Goal: Task Accomplishment & Management: Complete application form

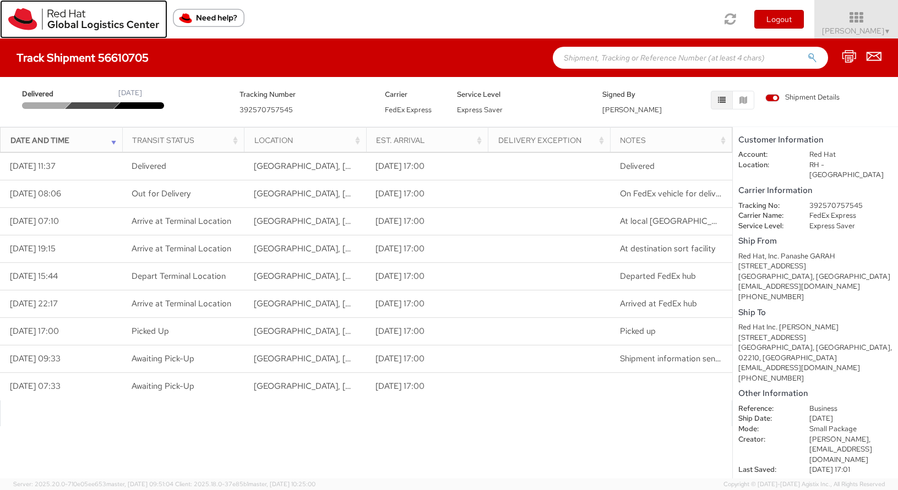
click at [17, 24] on img at bounding box center [83, 19] width 151 height 22
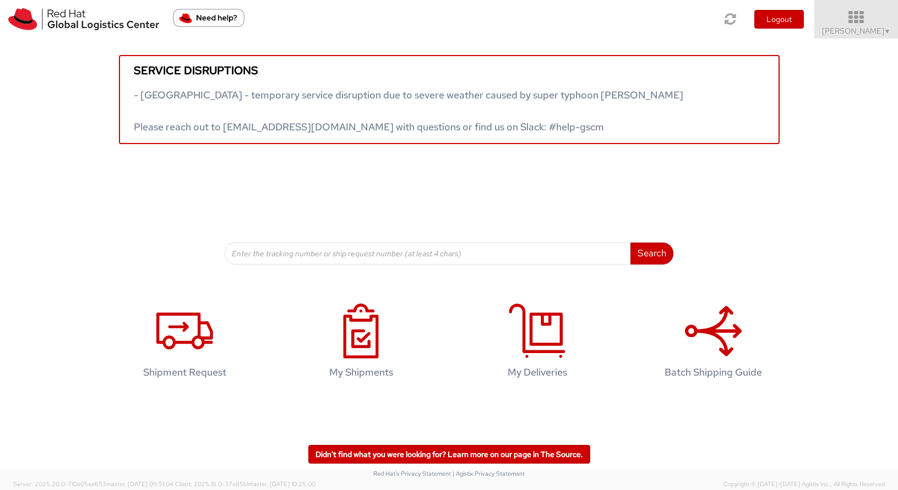
click at [848, 19] on icon at bounding box center [856, 17] width 96 height 15
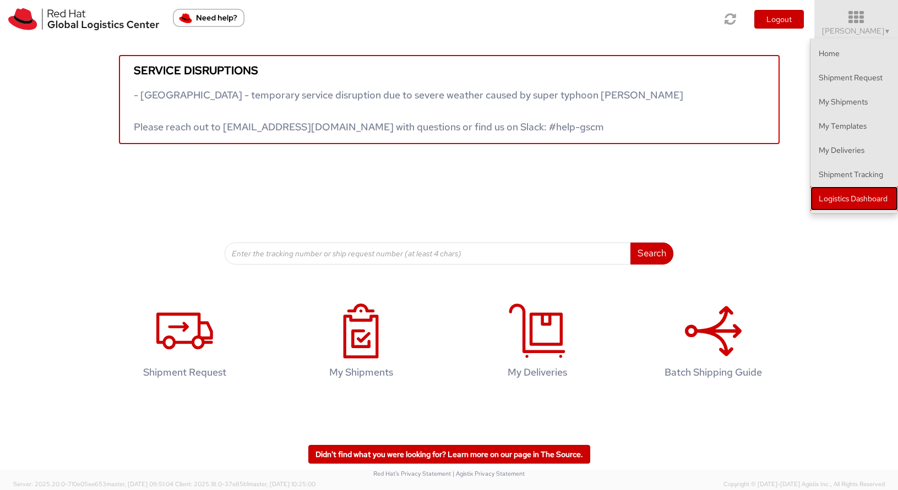
click at [844, 207] on link "Logistics Dashboard" at bounding box center [854, 199] width 88 height 24
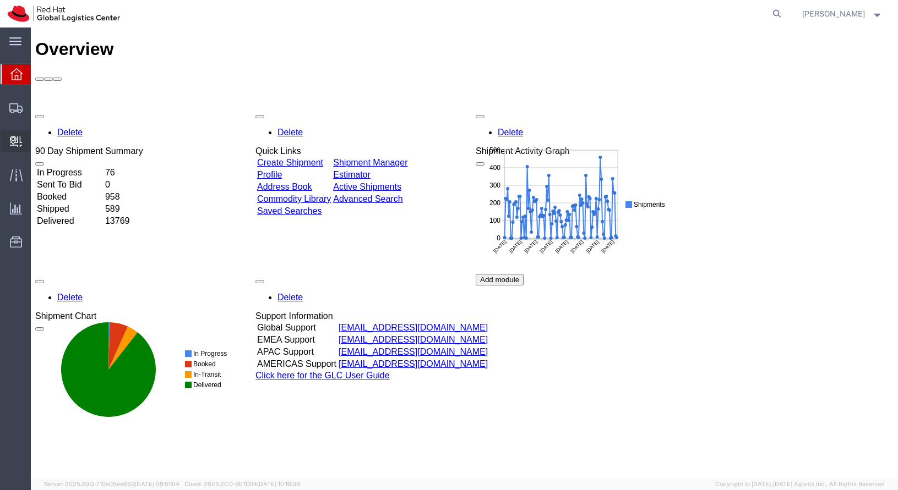
click at [0, 0] on span "Create Delivery" at bounding box center [0, 0] width 0 height 0
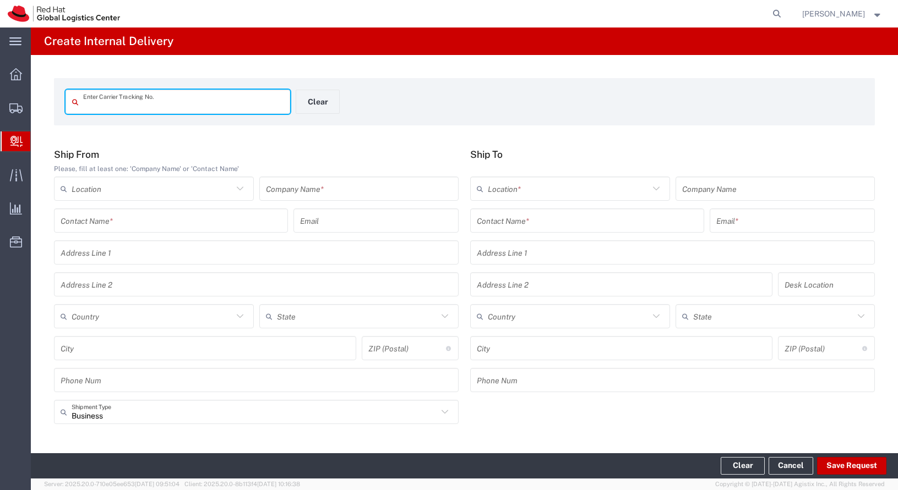
click at [212, 113] on div "Enter Carrier Tracking No." at bounding box center [177, 102] width 225 height 24
type input "TBA324695728017"
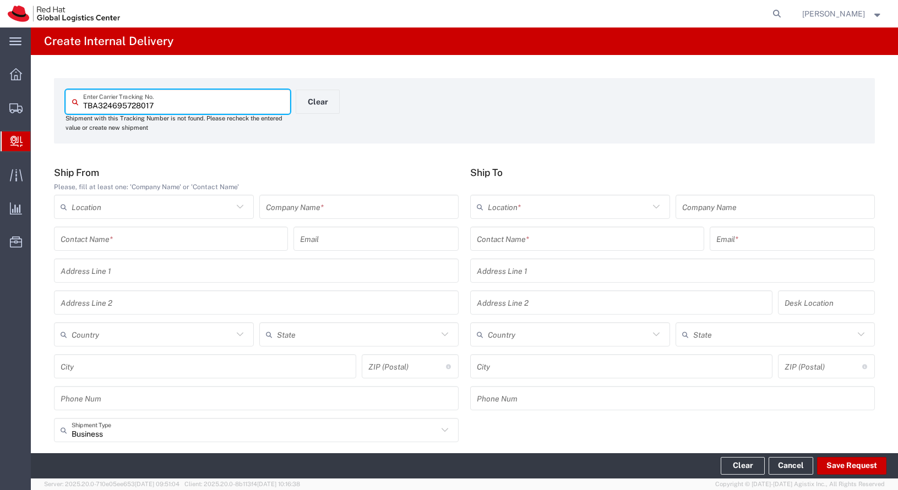
click at [533, 238] on input "text" at bounding box center [587, 239] width 221 height 19
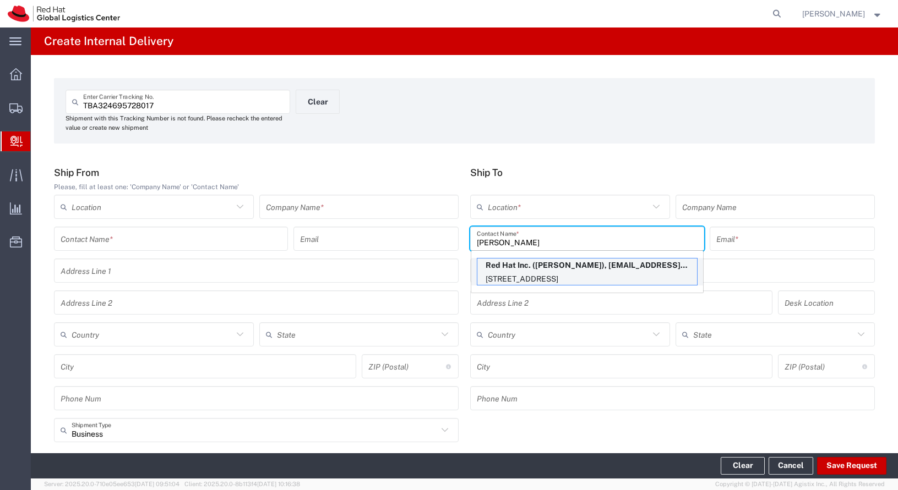
type input "gary ca"
click at [541, 259] on p "Red Hat Inc. (Gary Case), gcase@redhat.com" at bounding box center [587, 266] width 220 height 14
type input "RH - Boston"
type input "Red Hat Inc."
type input "Gary Case"
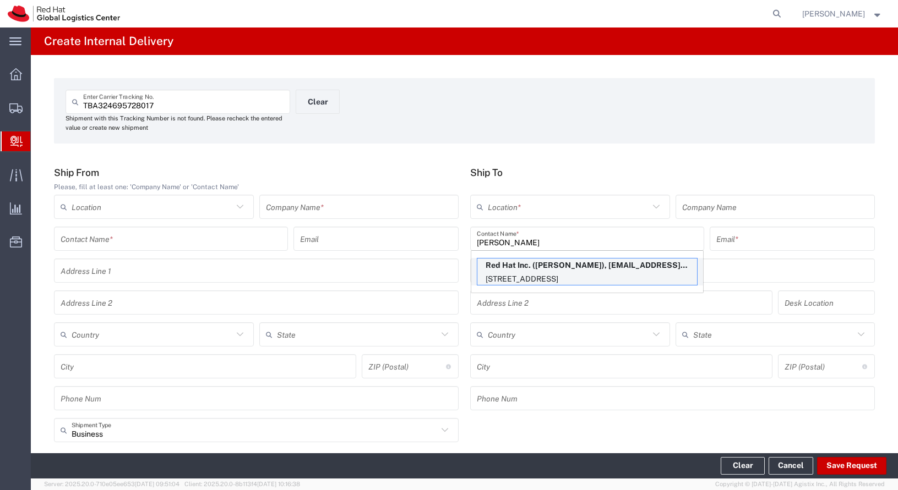
type input "gcase@redhat.com"
type input "300 A St."
type input "4th Floor"
type input "4N195"
type input "United States"
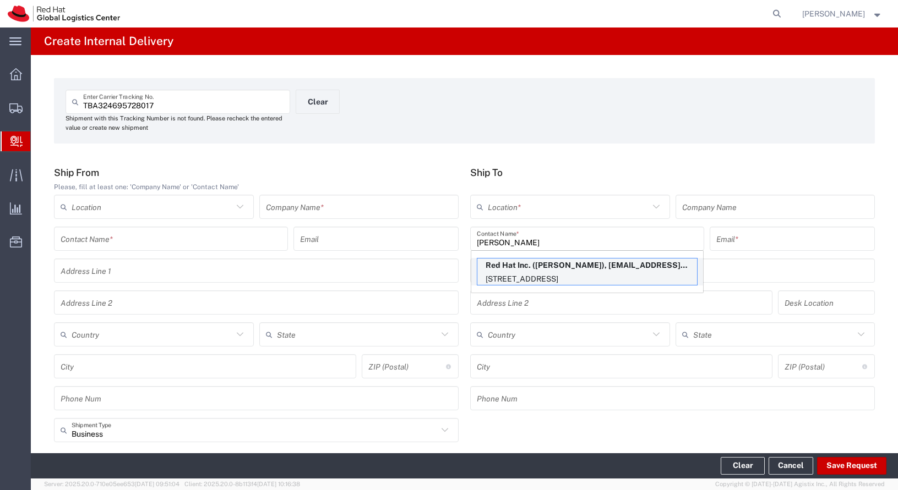
type input "BOSTON"
type input "02210"
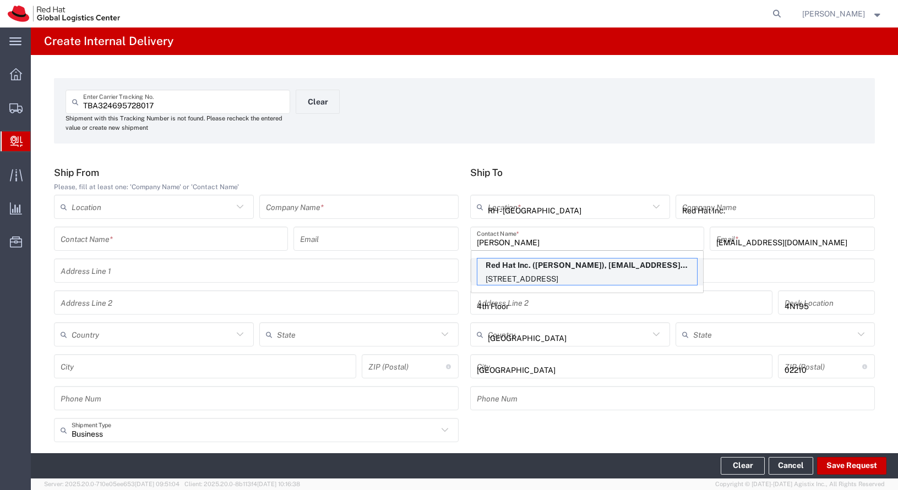
type input "Massachusetts"
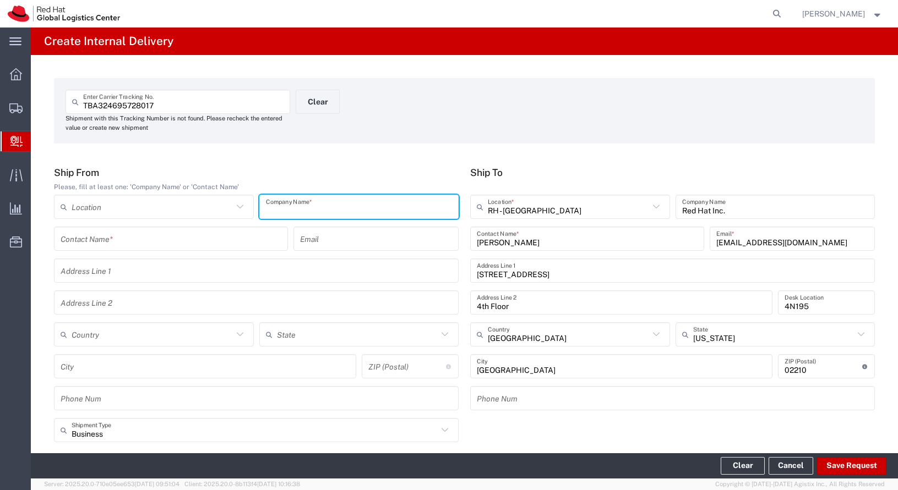
click at [378, 211] on input "text" at bounding box center [359, 207] width 187 height 19
type input "Amazon"
click at [465, 170] on div "Ship To RH - Boston Location * RH - Boston RH - Amsterdam - MSO RH - Amsterdam …" at bounding box center [673, 293] width 416 height 252
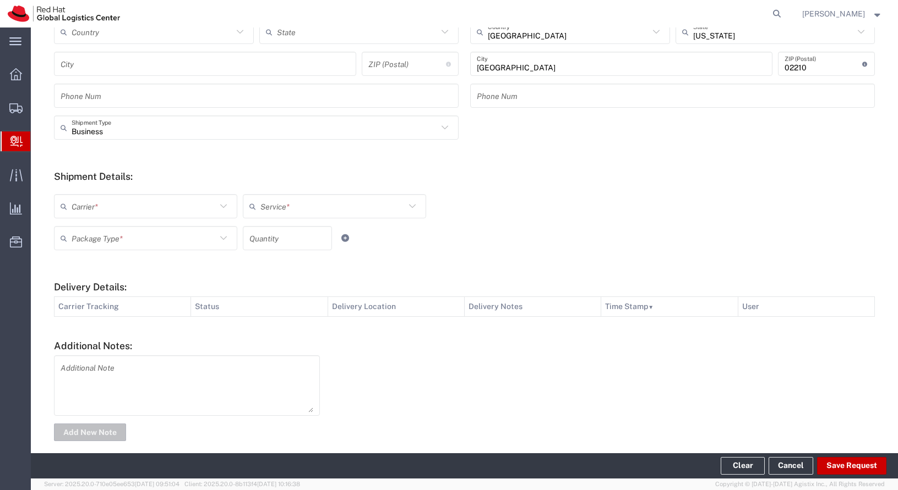
scroll to position [316, 0]
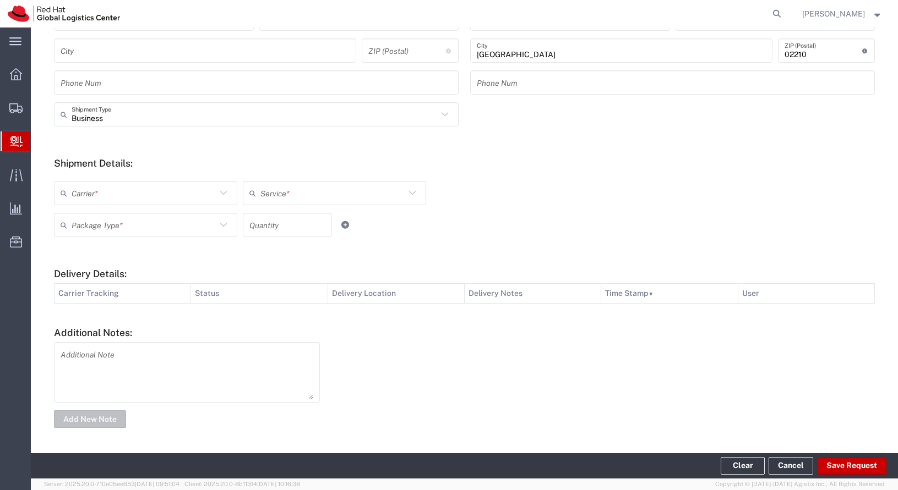
click at [190, 190] on input "text" at bounding box center [144, 193] width 145 height 19
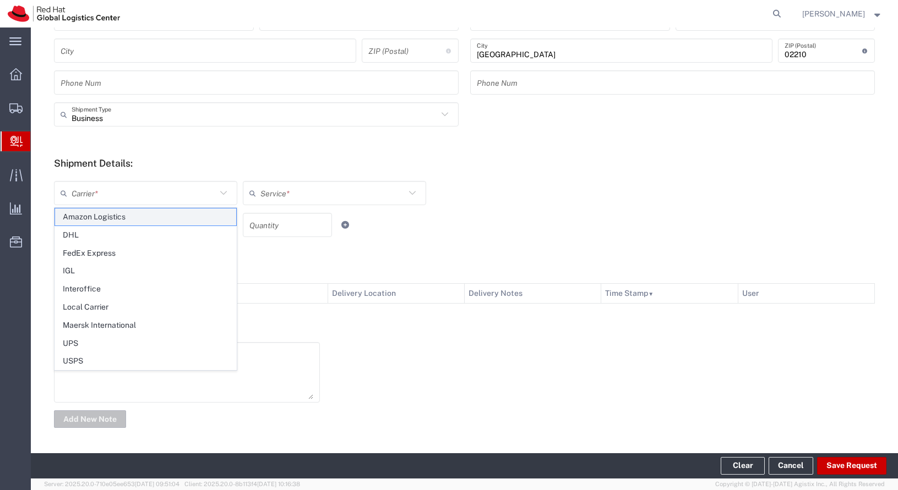
click at [192, 220] on span "Amazon Logistics" at bounding box center [145, 217] width 181 height 17
type input "Amazon Logistics"
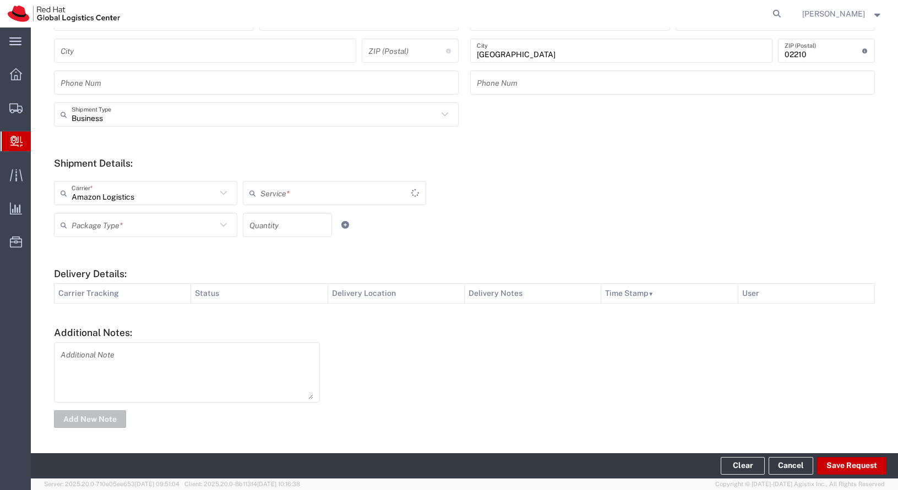
type input "Amazon Logistics TBA"
click at [264, 189] on input "text" at bounding box center [335, 193] width 151 height 19
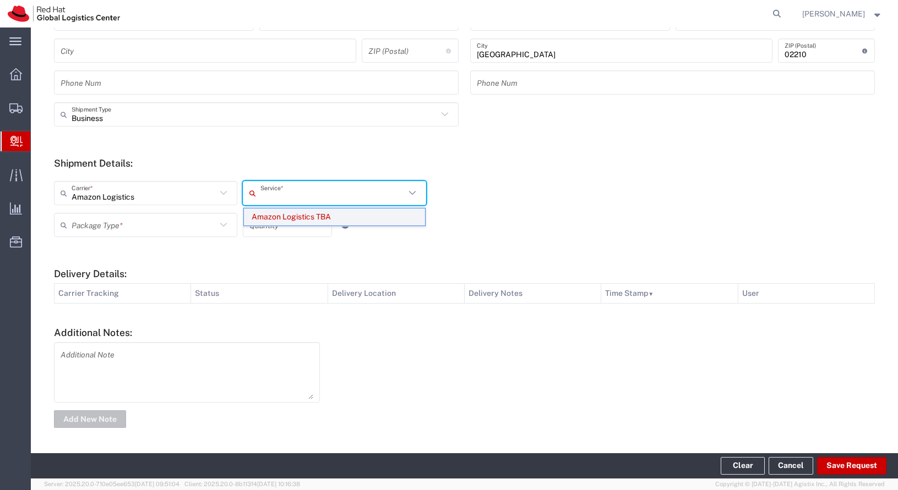
click at [264, 223] on span "Amazon Logistics TBA" at bounding box center [334, 217] width 181 height 17
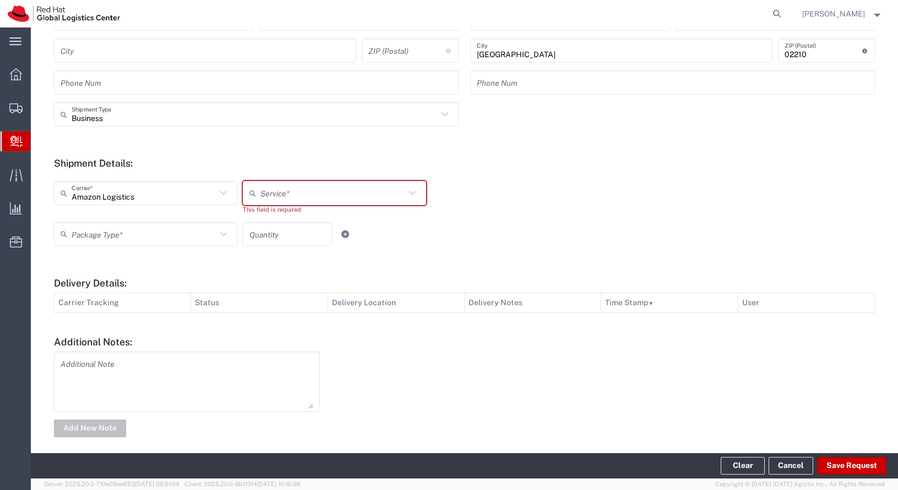
click at [208, 226] on input "text" at bounding box center [144, 234] width 145 height 19
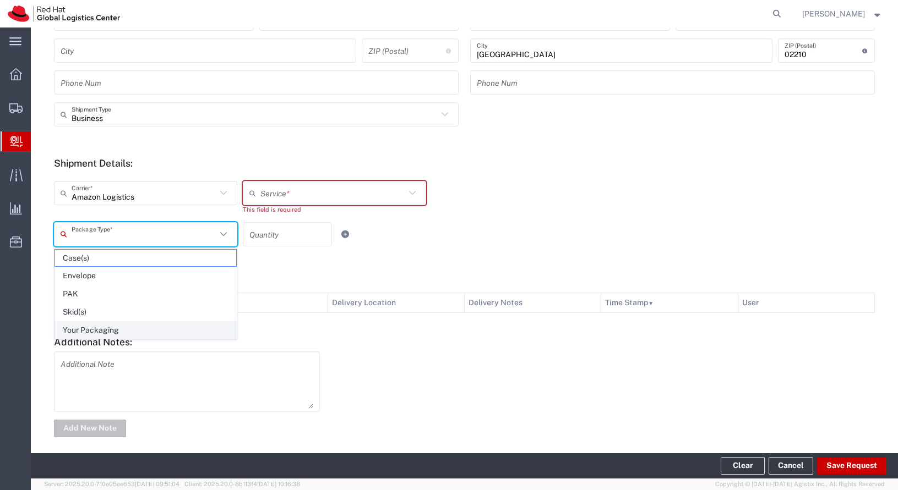
click at [184, 324] on span "Your Packaging" at bounding box center [145, 330] width 181 height 17
type input "Your Packaging"
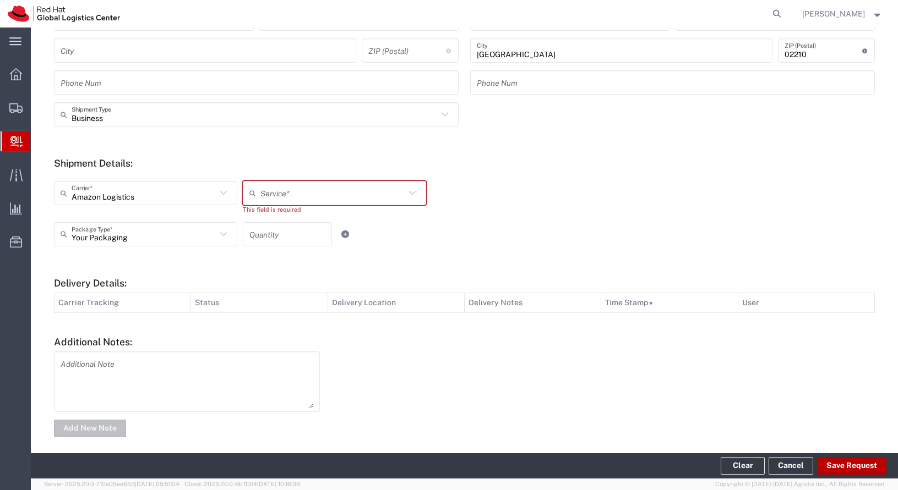
click at [851, 462] on button "Save Request" at bounding box center [851, 466] width 69 height 18
type input "Amazon Logistics TBA"
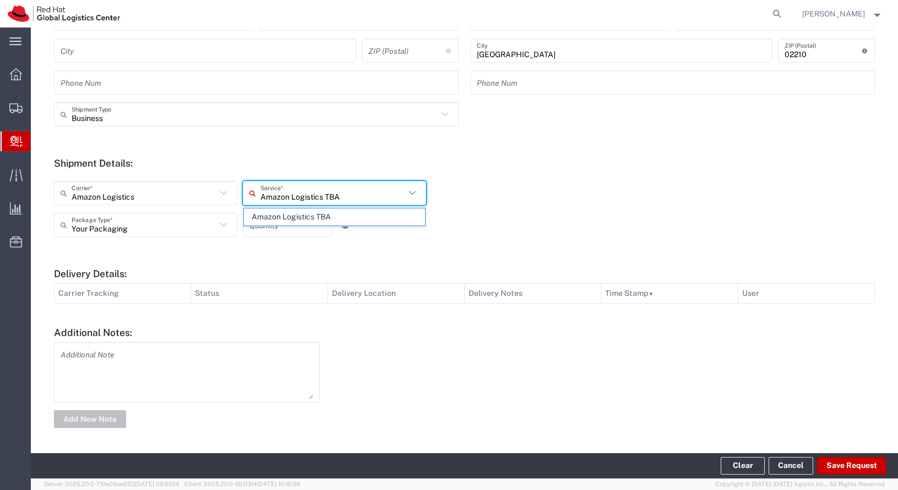
click at [308, 185] on input "Amazon Logistics TBA" at bounding box center [332, 193] width 145 height 19
click at [308, 213] on span "Amazon Logistics TBA" at bounding box center [334, 217] width 181 height 17
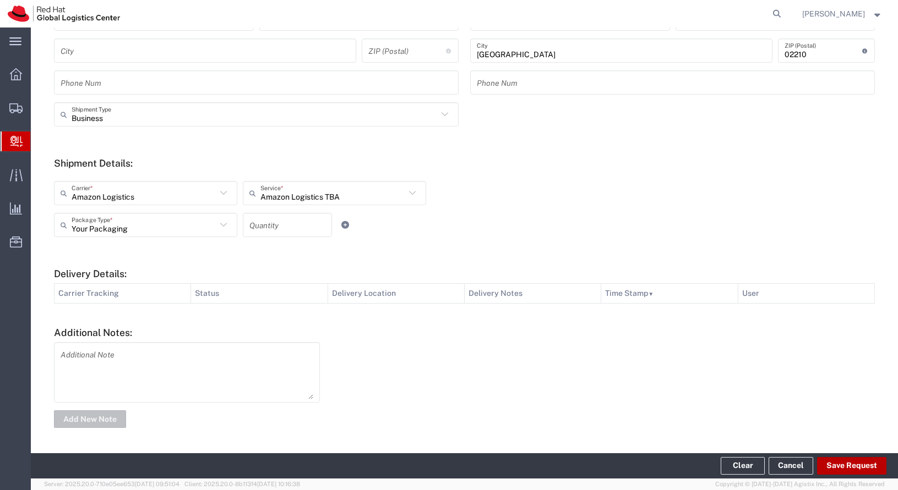
click at [827, 472] on button "Save Request" at bounding box center [851, 466] width 69 height 18
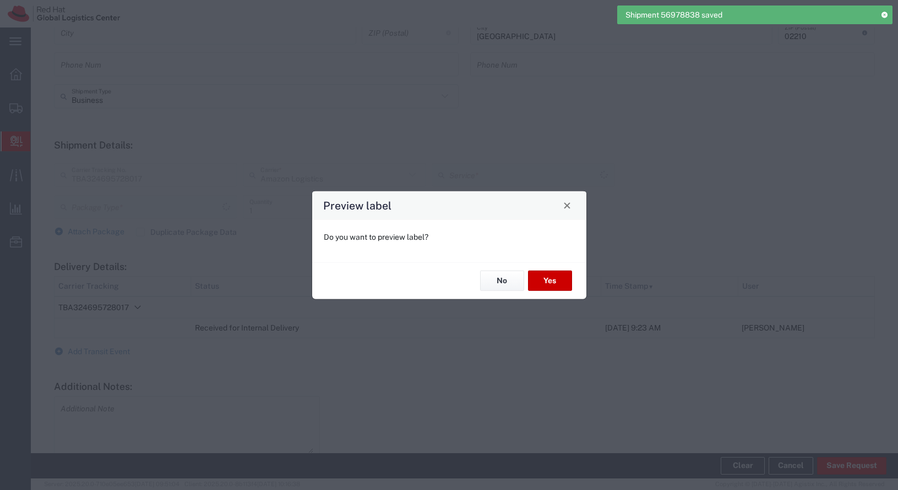
scroll to position [298, 0]
type input "Amazon Logistics TBA"
type input "Your Packaging"
click at [538, 276] on button "Yes" at bounding box center [550, 281] width 44 height 20
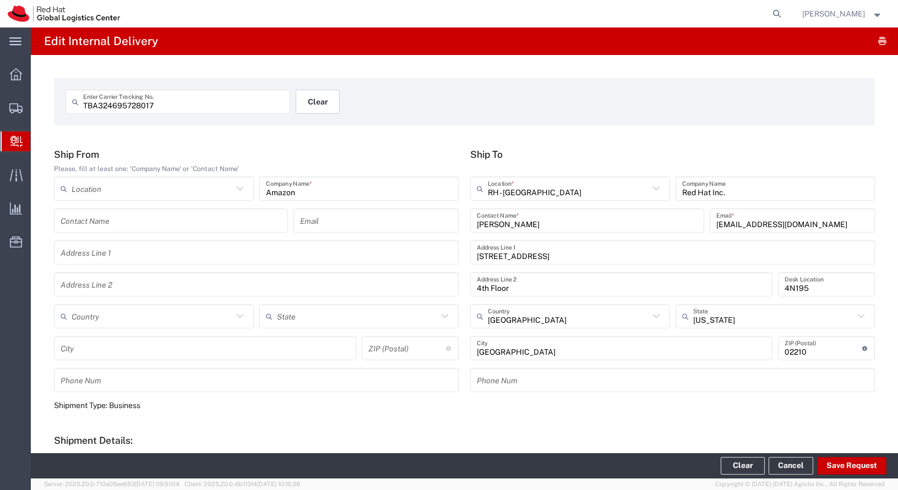
click at [316, 101] on button "Clear" at bounding box center [318, 102] width 44 height 24
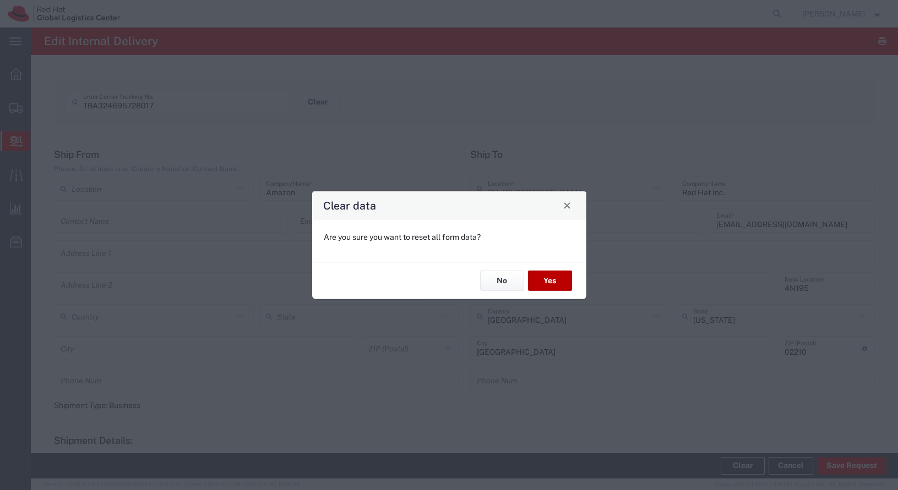
click at [546, 279] on button "Yes" at bounding box center [550, 281] width 44 height 20
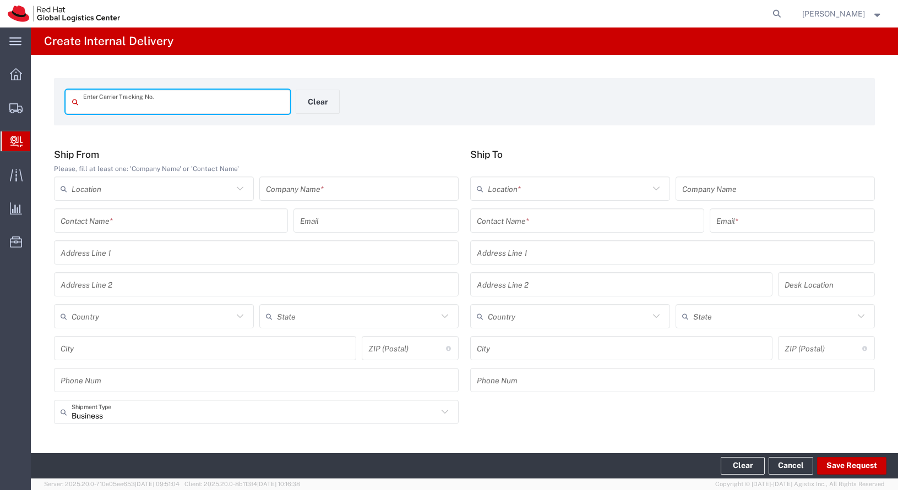
click at [252, 110] on input "text" at bounding box center [183, 101] width 200 height 19
type input "476039121533"
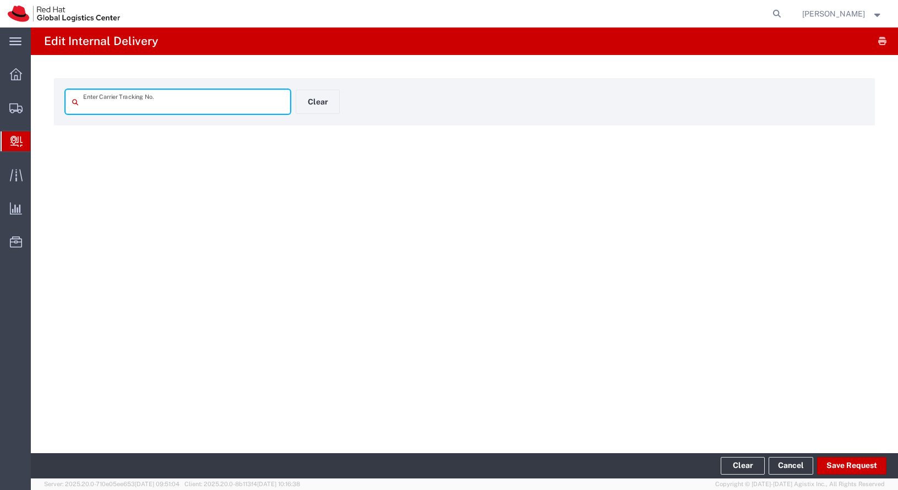
type input "476039121533"
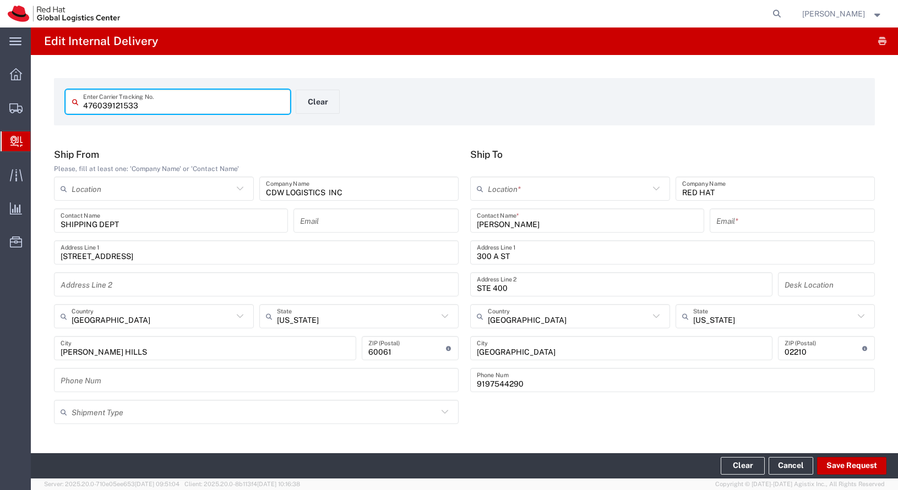
click at [587, 188] on input "text" at bounding box center [568, 188] width 161 height 19
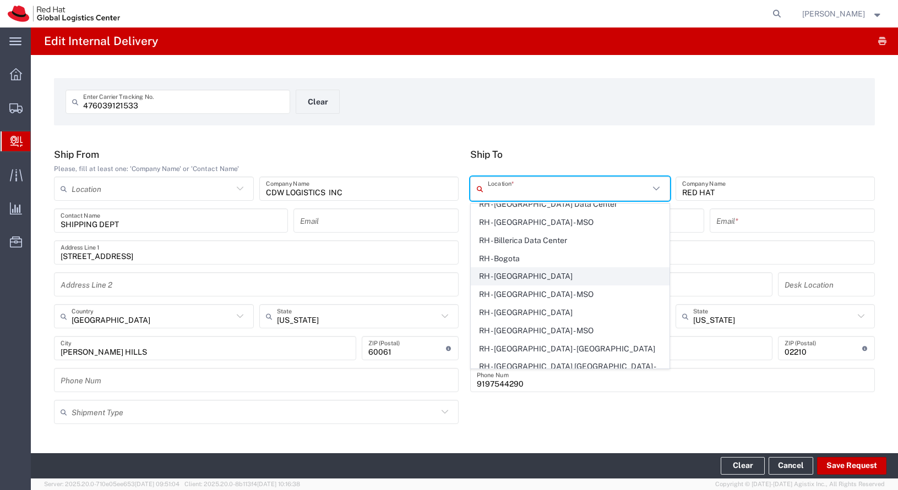
scroll to position [263, 0]
click at [548, 275] on span "RH - Boston" at bounding box center [570, 274] width 198 height 17
type input "RH - Boston"
type input "Red Hat Inc."
type input "300 A St."
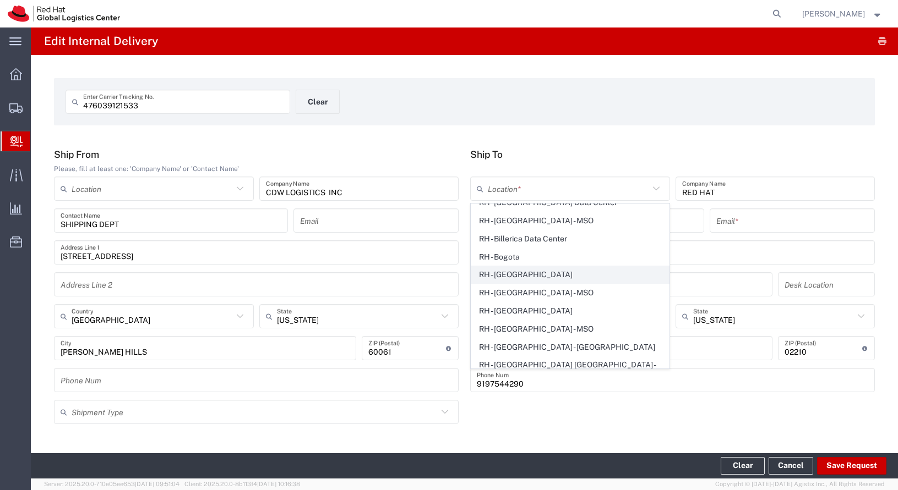
type input "4th Floor"
type input "[PHONE_NUMBER]"
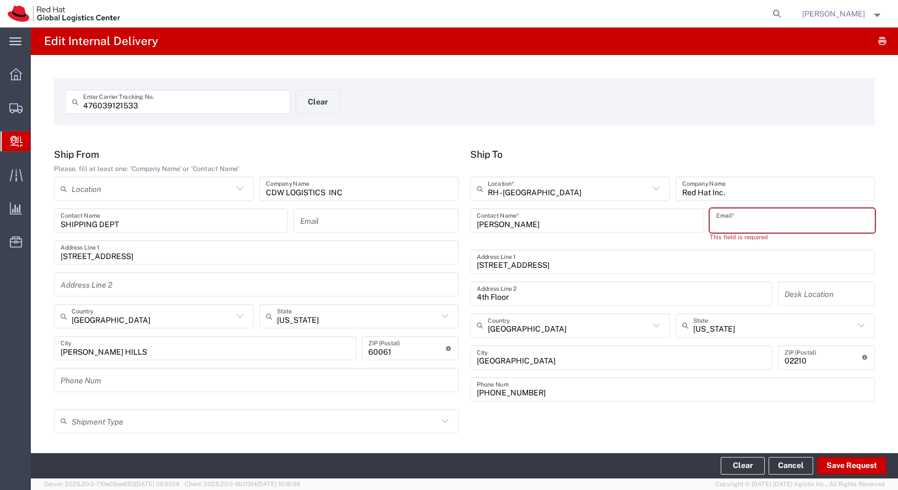
click at [795, 211] on input "text" at bounding box center [792, 220] width 152 height 19
click at [677, 218] on input "NALIN DAHYABHAI" at bounding box center [587, 220] width 221 height 19
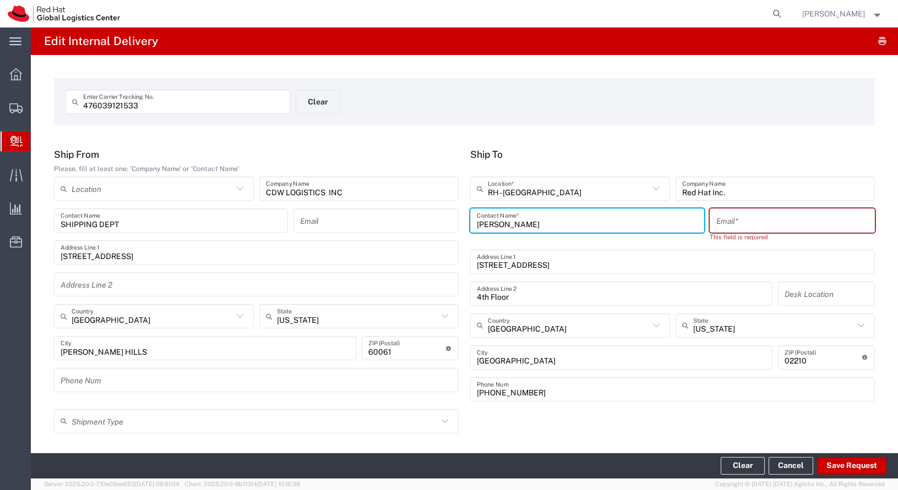
click at [677, 218] on input "NALIN DAHYABHAI" at bounding box center [587, 220] width 221 height 19
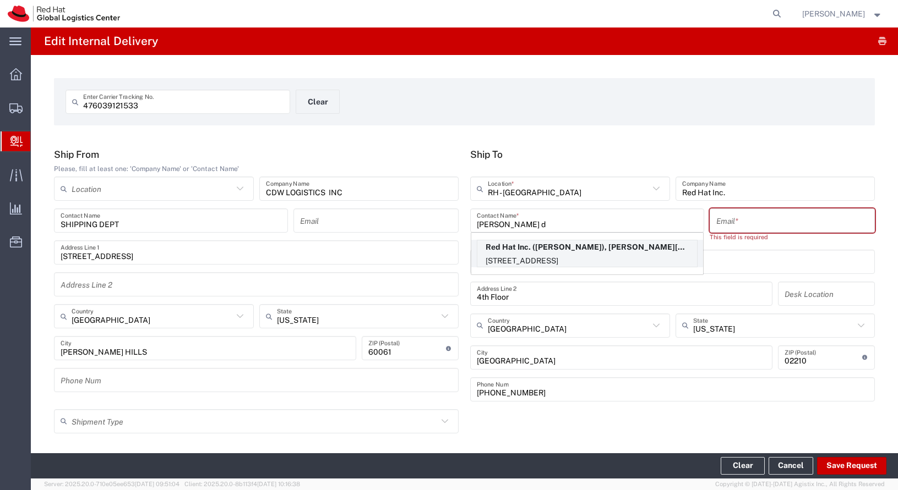
click at [659, 252] on p "Red Hat Inc. (Nalin Dahyabhai), nalin@redhat.com" at bounding box center [587, 248] width 220 height 14
type input "Nalin Dahyabhai"
type input "nalin@redhat.com"
type input "2S395"
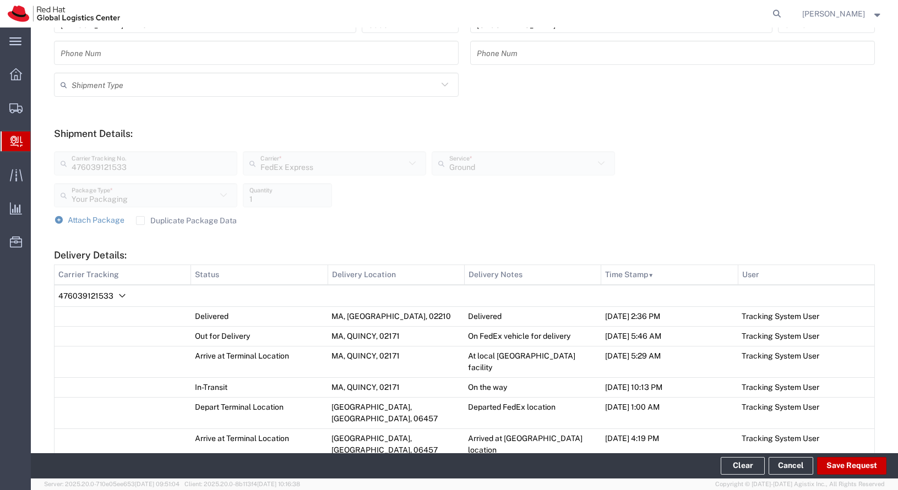
scroll to position [332, 0]
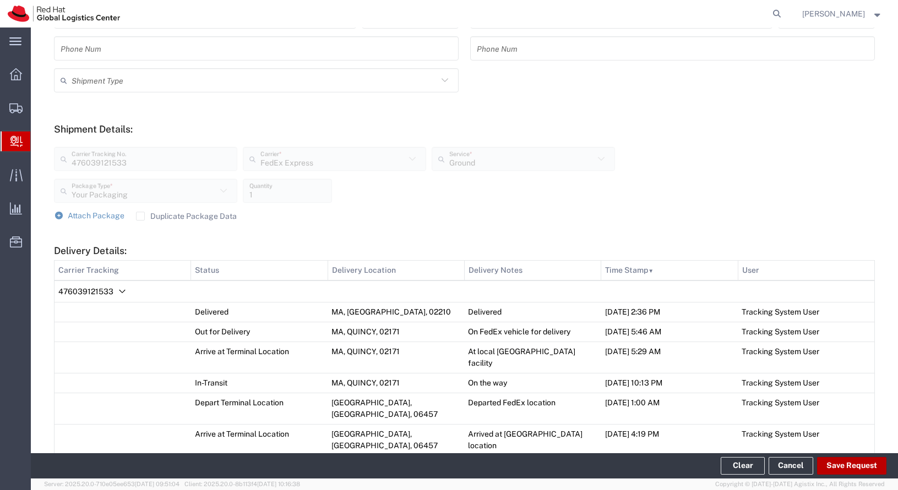
click at [845, 470] on button "Save Request" at bounding box center [851, 466] width 69 height 18
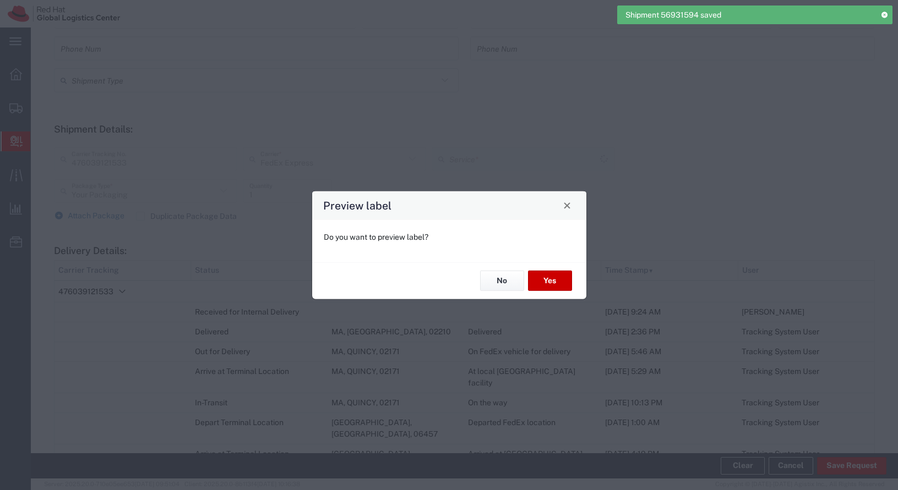
type input "Ground"
click at [549, 280] on button "Yes" at bounding box center [550, 281] width 44 height 20
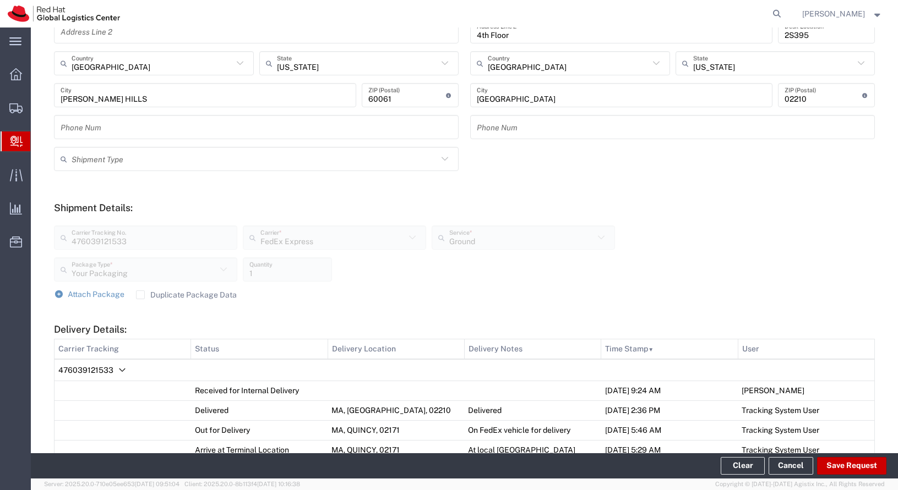
scroll to position [0, 0]
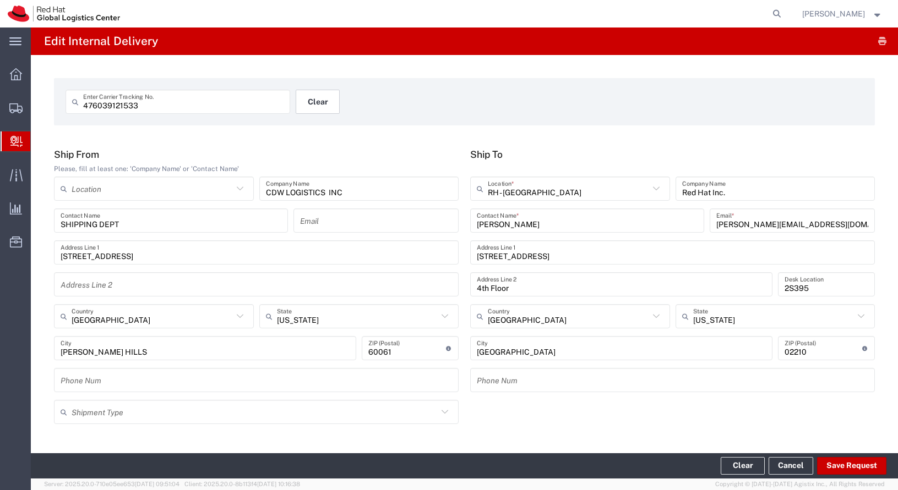
click at [313, 106] on button "Clear" at bounding box center [318, 102] width 44 height 24
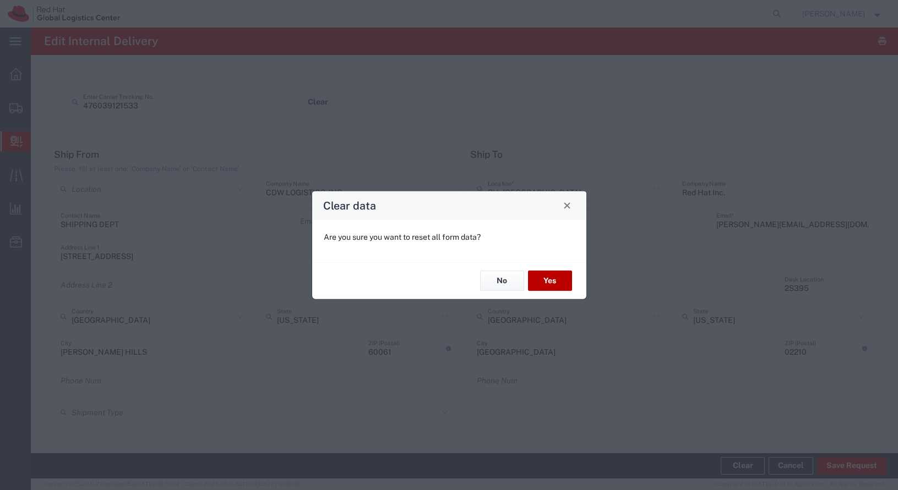
click at [540, 272] on button "Yes" at bounding box center [550, 281] width 44 height 20
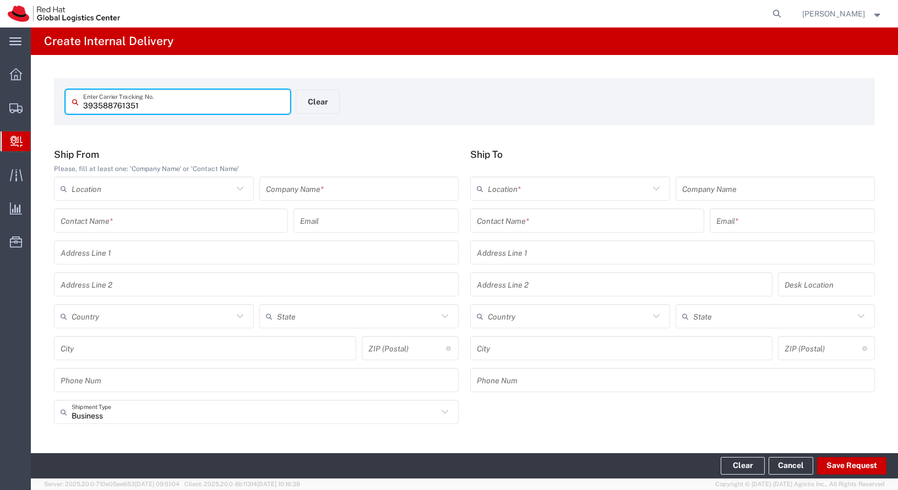
type input "393588761351"
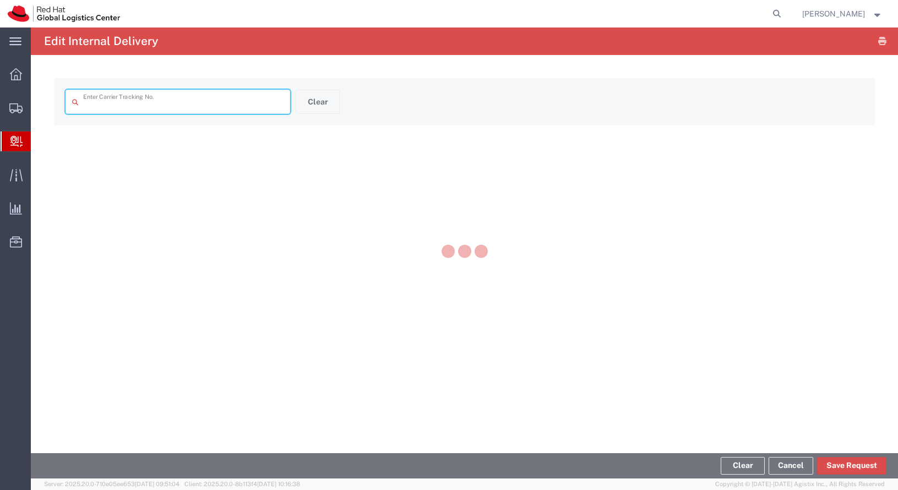
type input "393588761351"
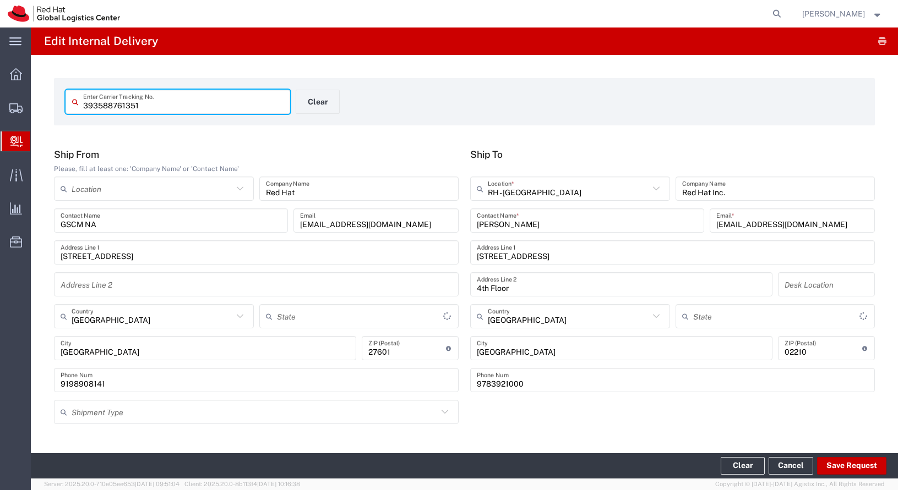
type input "North Carolina"
type input "Your Packaging"
type input "Ground"
type input "Massachusetts"
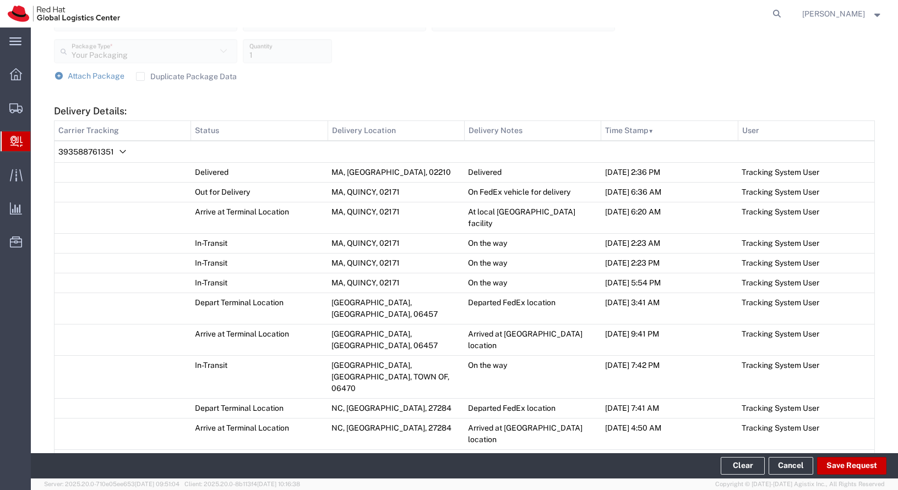
scroll to position [472, 0]
click at [871, 458] on button "Save Request" at bounding box center [851, 466] width 69 height 18
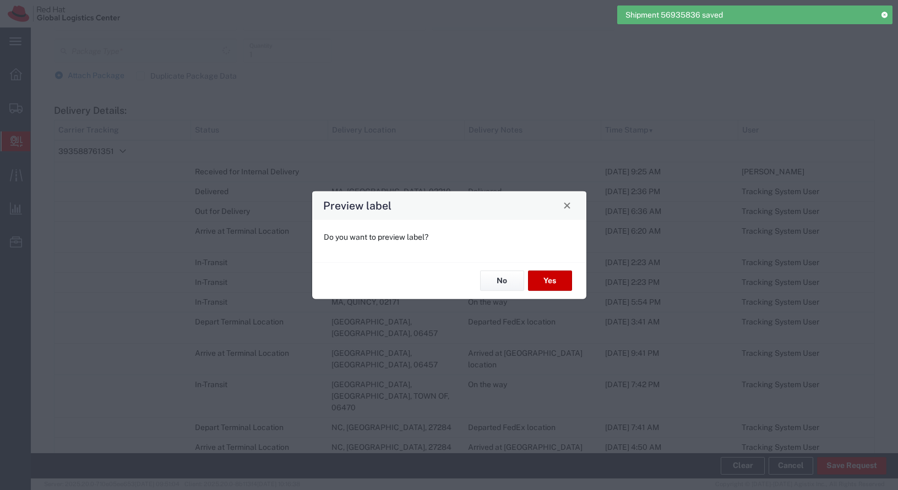
type input "Your Packaging"
type input "Ground"
click at [548, 277] on button "Yes" at bounding box center [550, 281] width 44 height 20
